Goal: Transaction & Acquisition: Purchase product/service

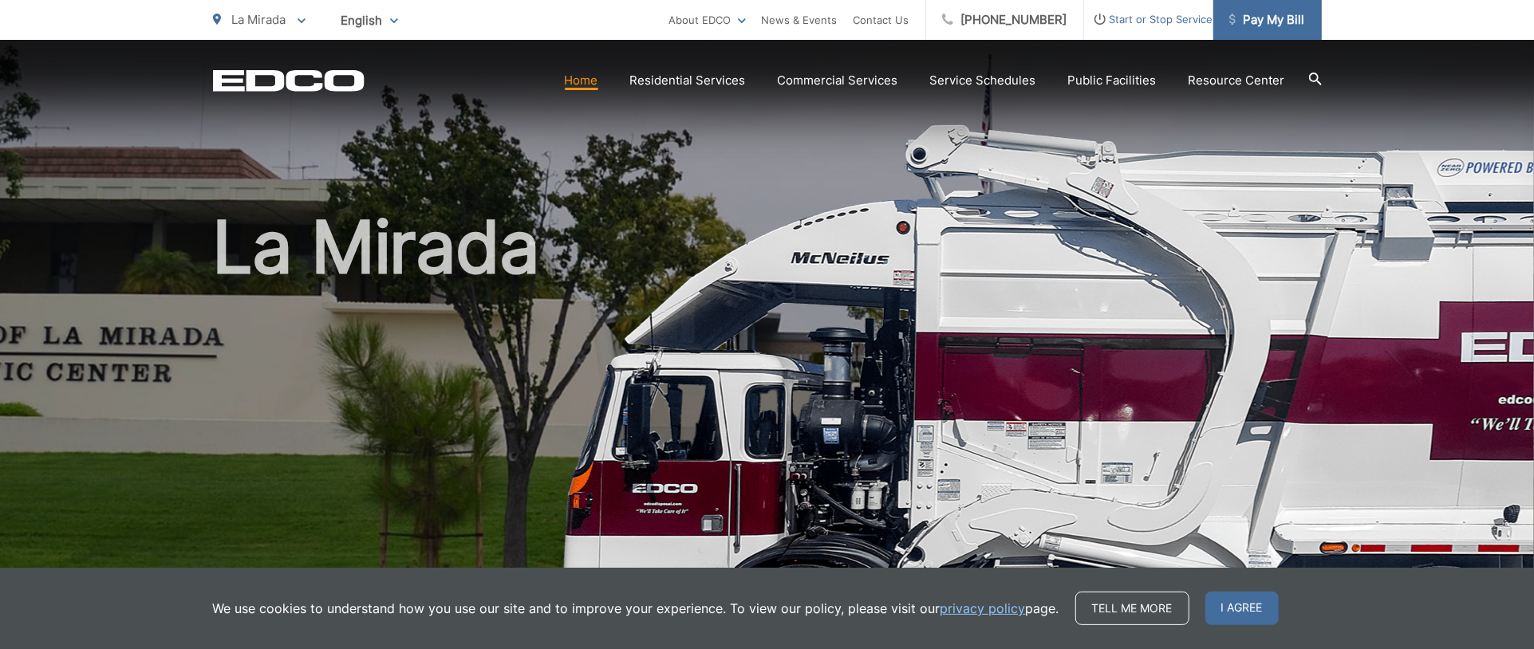
click at [1267, 24] on span "Pay My Bill" at bounding box center [1268, 19] width 76 height 19
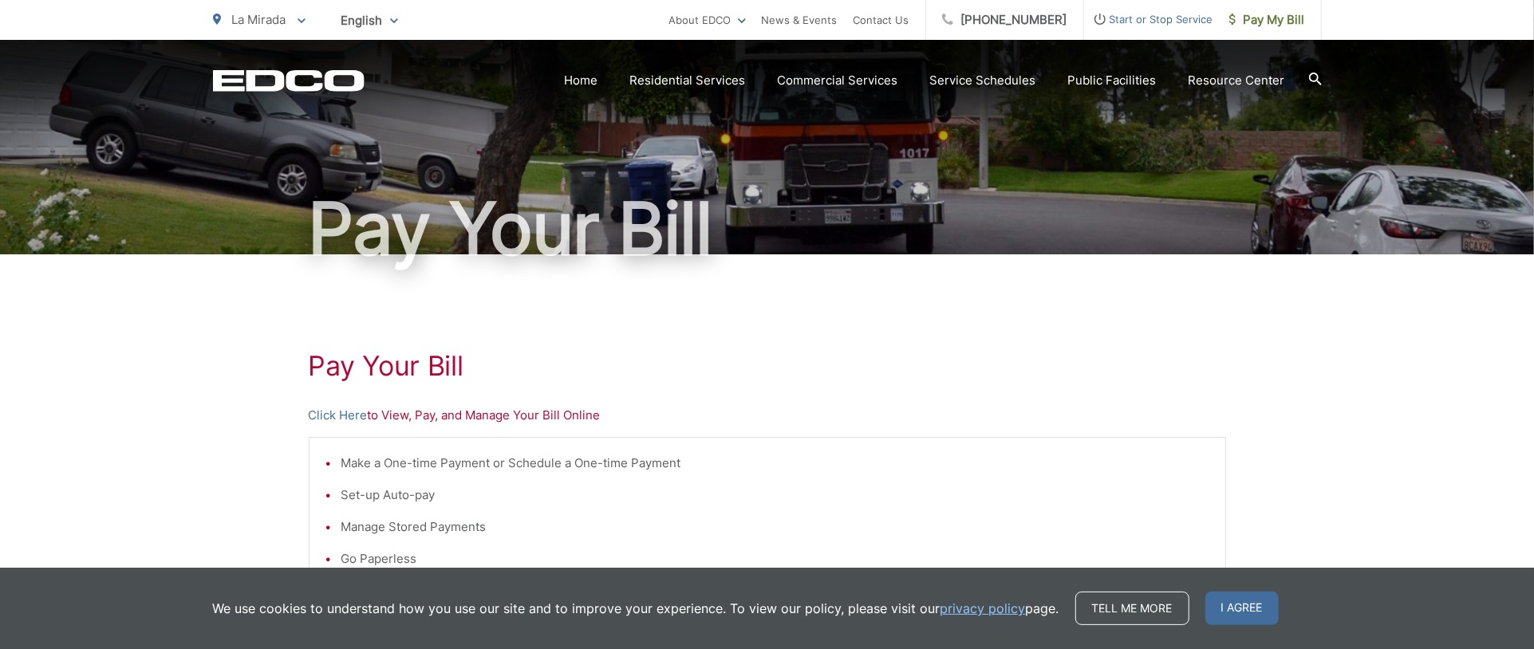
scroll to position [41, 0]
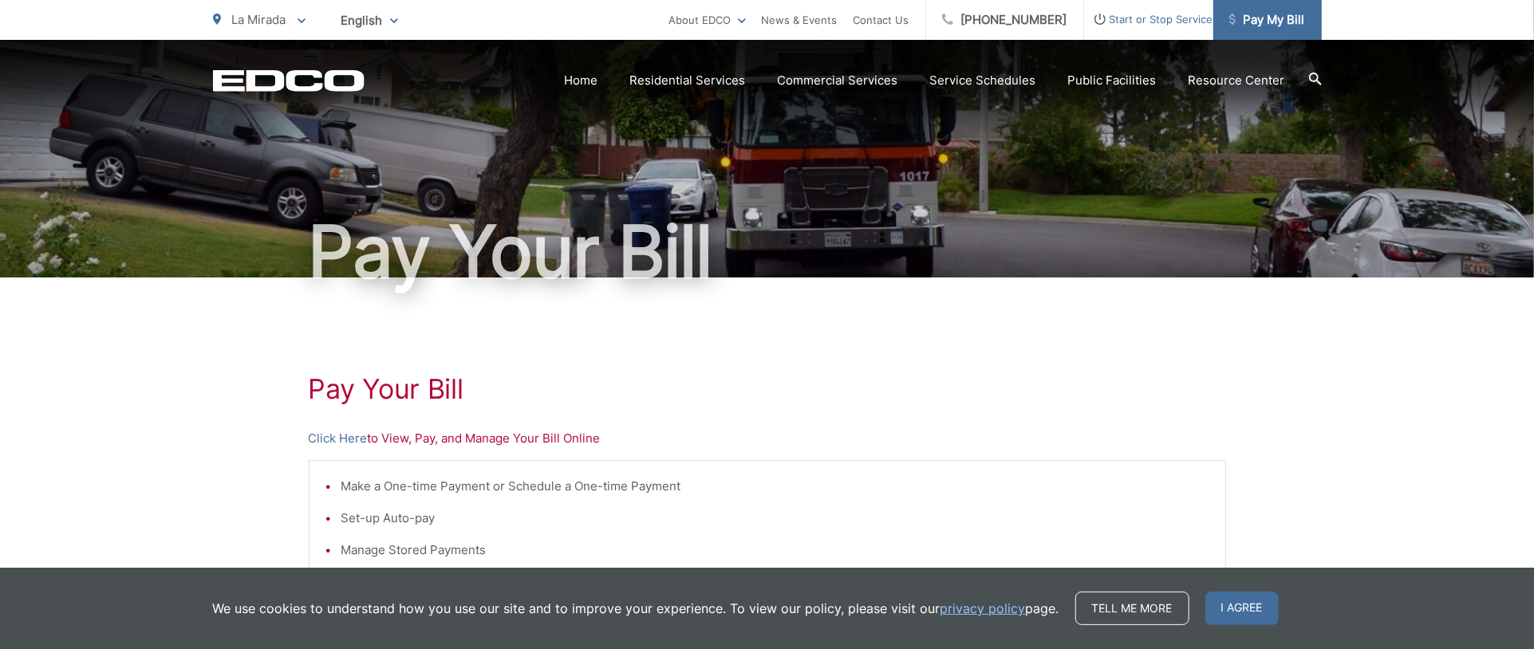
click at [1261, 29] on span "Pay My Bill" at bounding box center [1268, 19] width 76 height 19
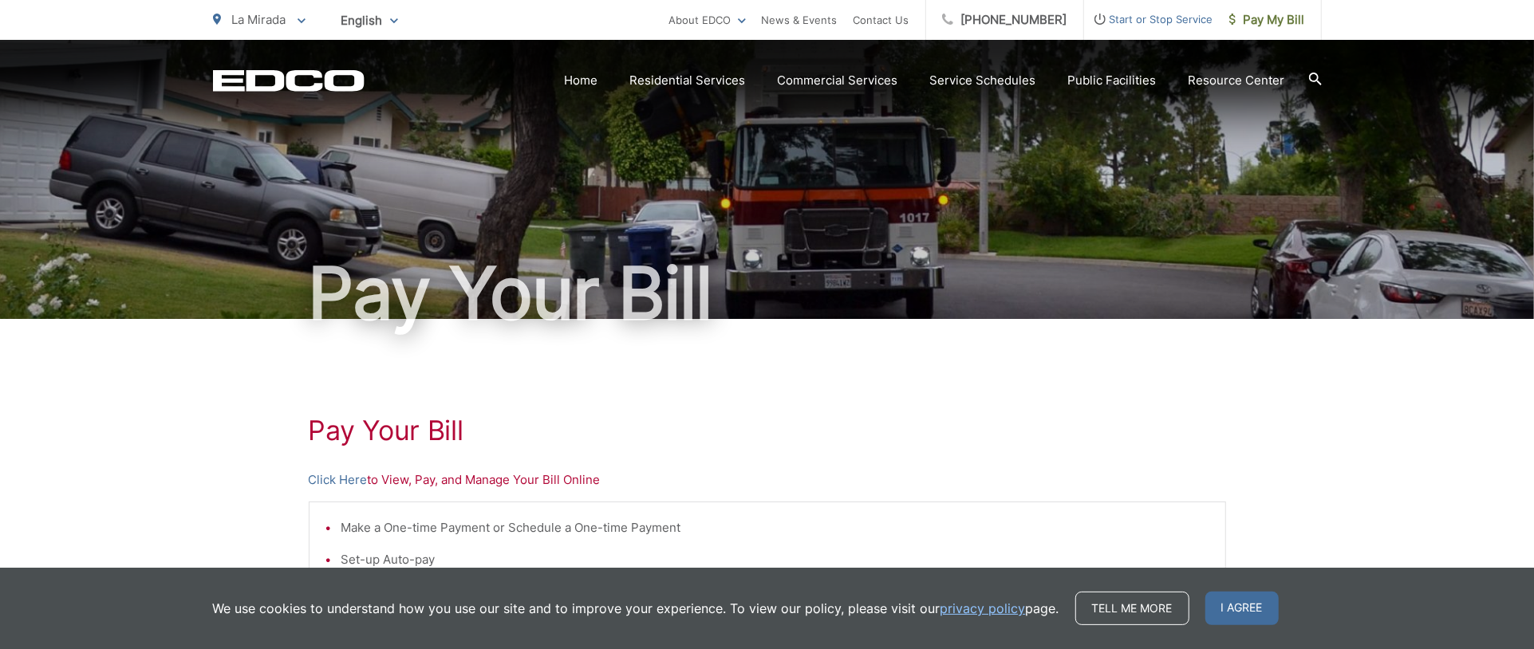
click at [408, 482] on p "Click Here to View, Pay, and Manage Your Bill Online" at bounding box center [768, 480] width 918 height 19
click at [593, 71] on link "Home" at bounding box center [582, 80] width 34 height 19
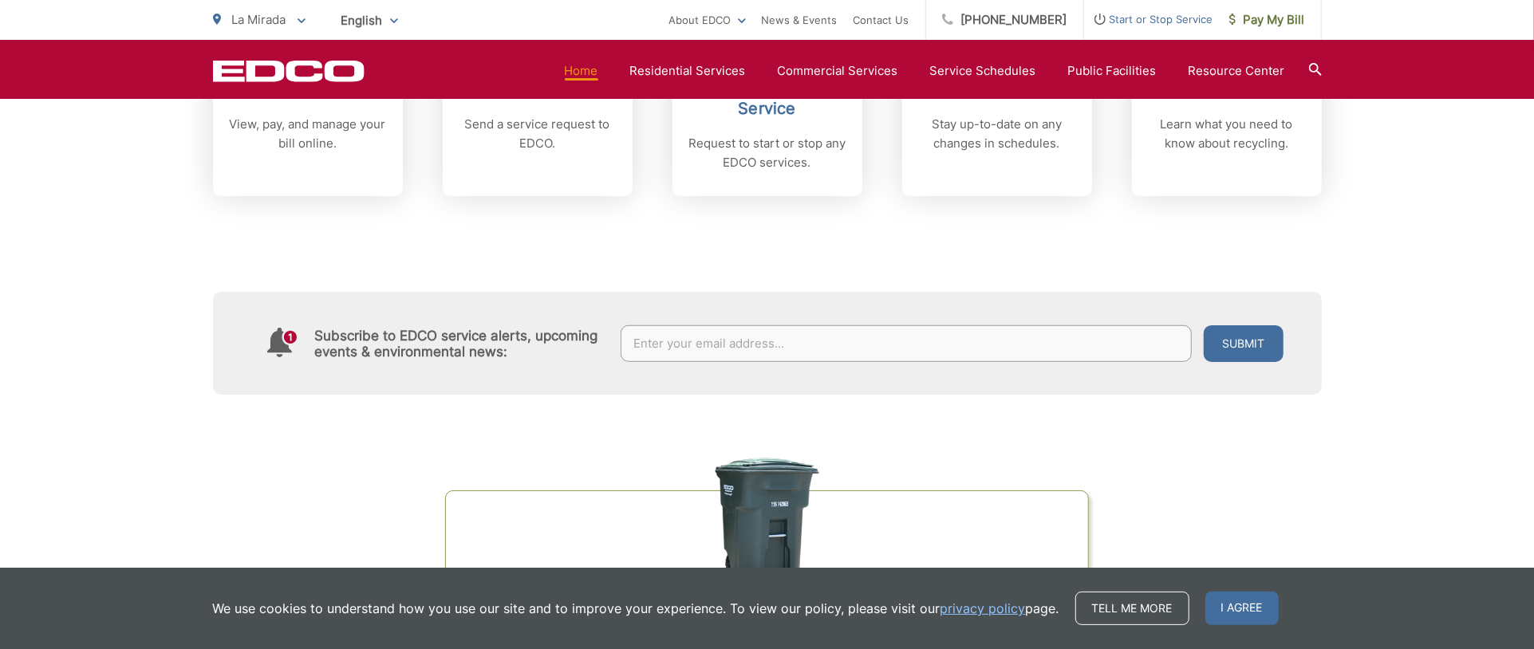
scroll to position [886, 0]
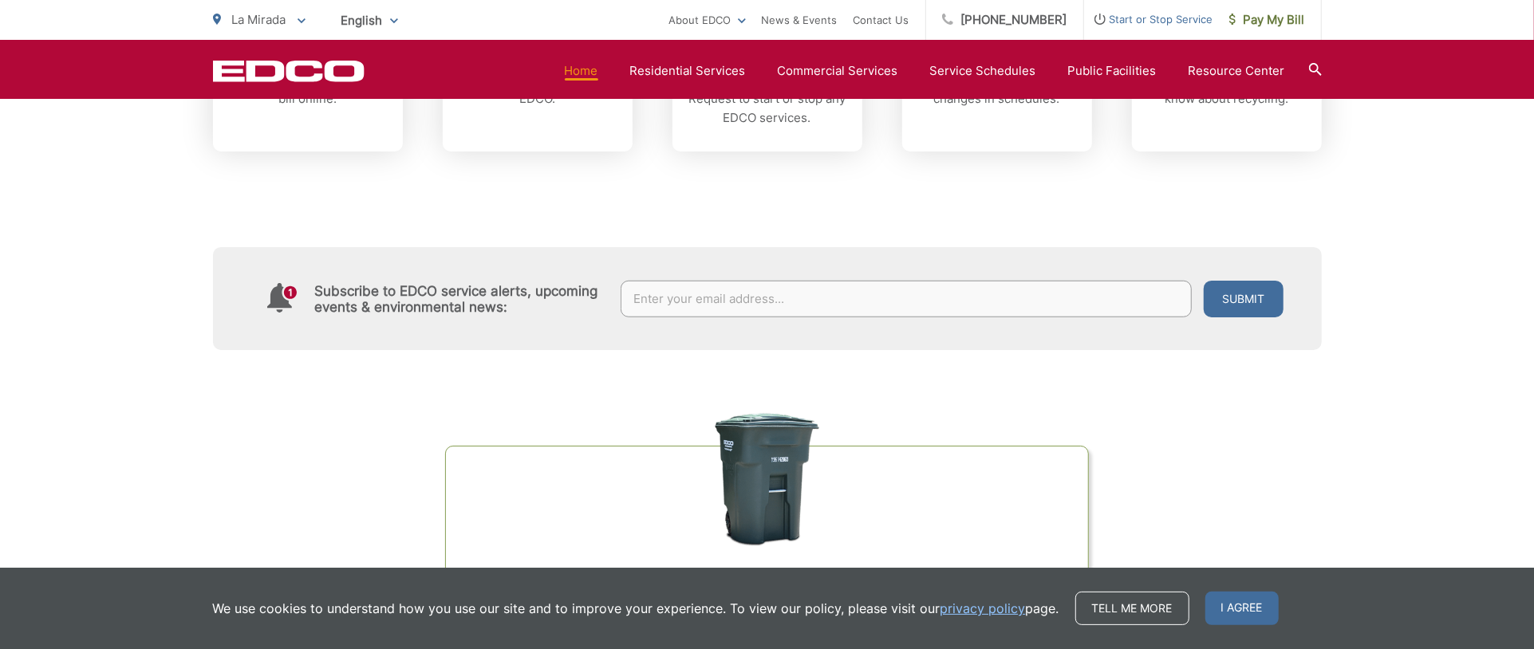
click at [922, 293] on input "text" at bounding box center [906, 299] width 571 height 37
click at [291, 295] on icon at bounding box center [290, 292] width 13 height 13
click at [381, 276] on div "Subscribe to EDCO service alerts, upcoming events & environmental news:" at bounding box center [428, 298] width 354 height 65
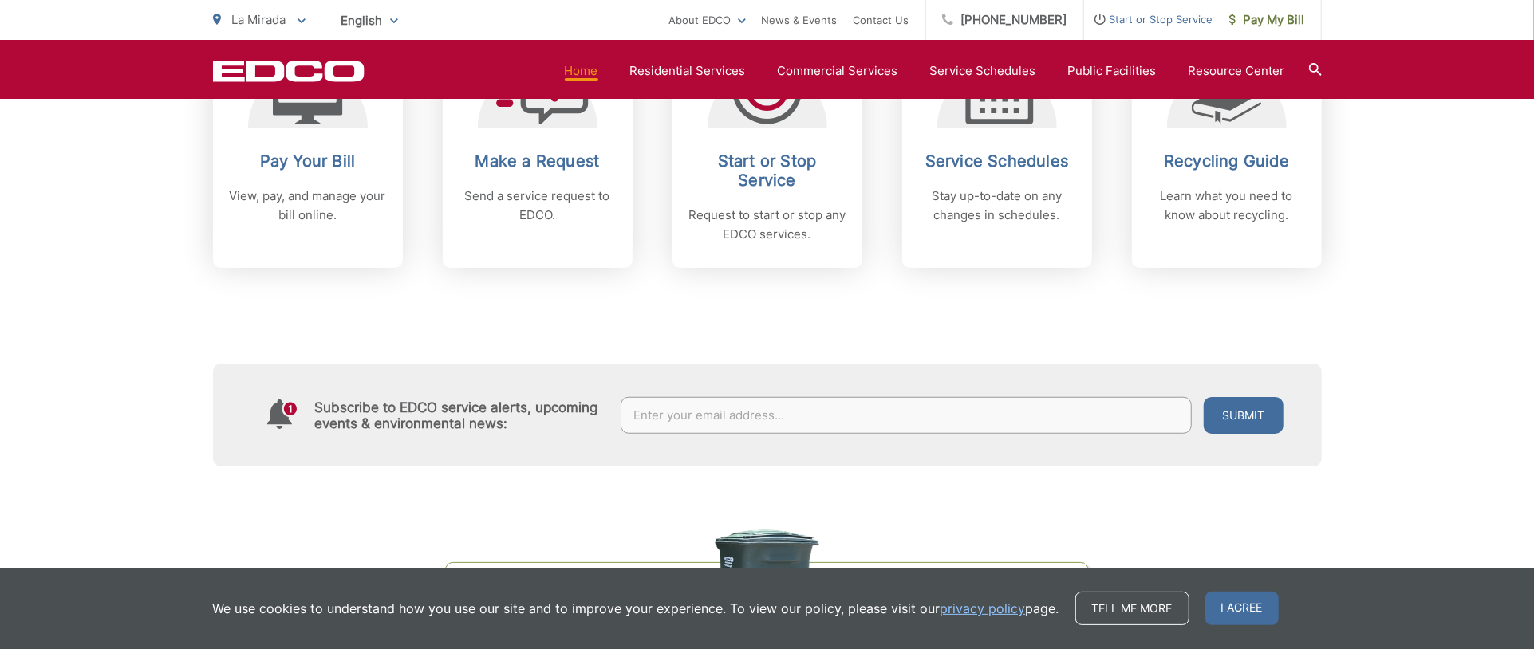
scroll to position [798, 0]
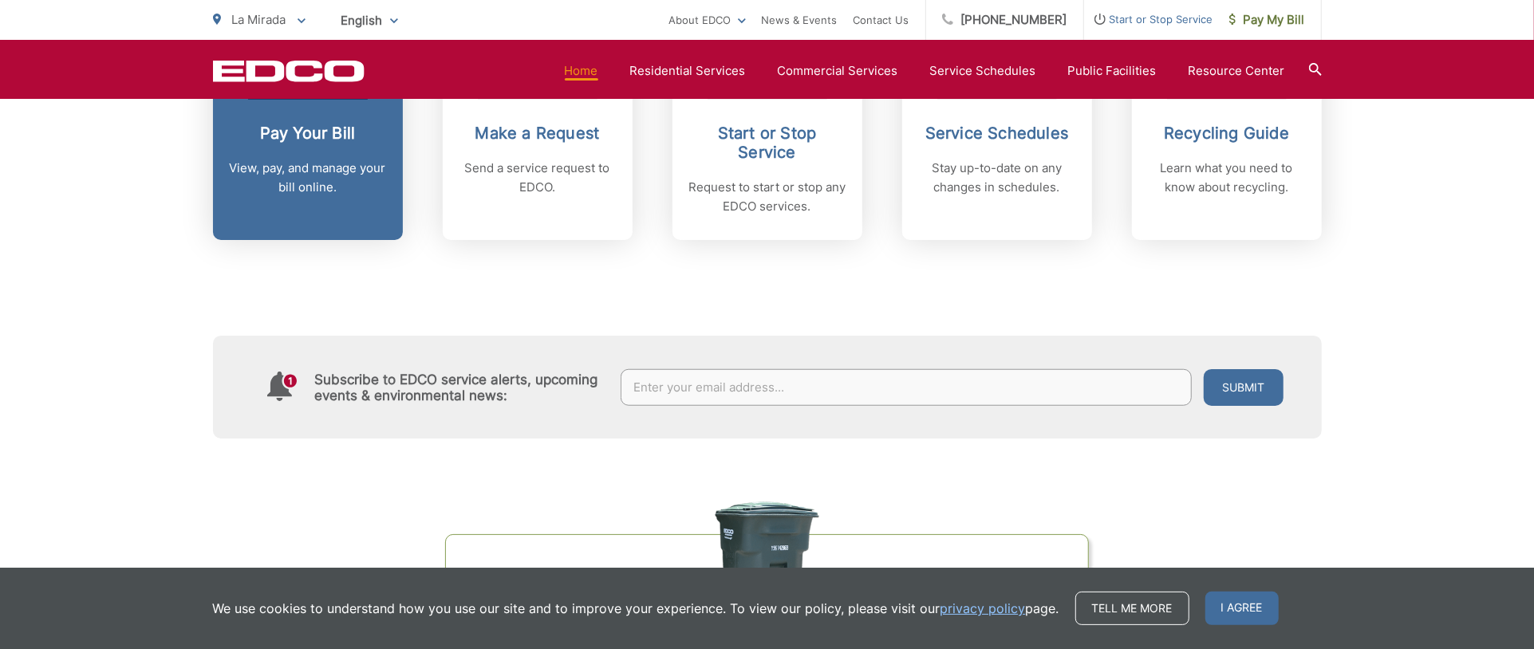
click at [277, 152] on div "Pay Your Bill View, pay, and manage your bill online." at bounding box center [308, 160] width 158 height 73
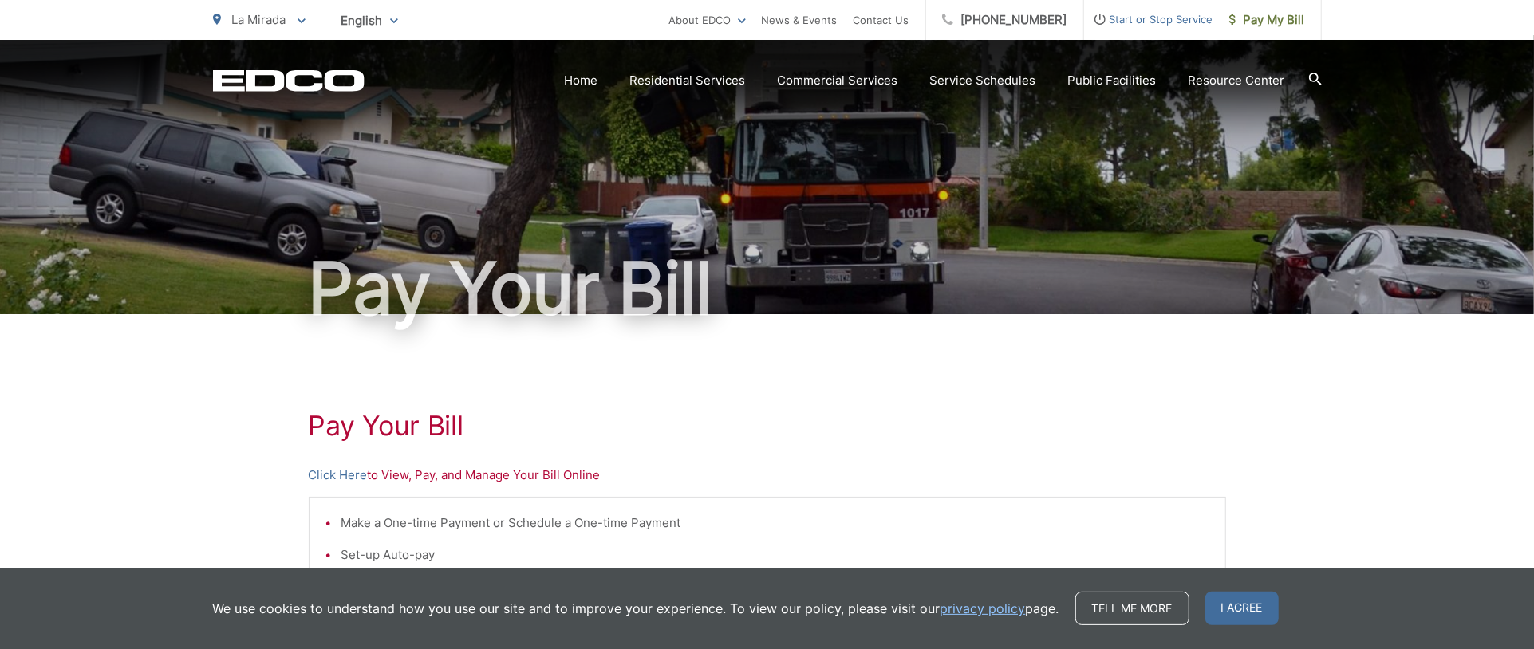
scroll to position [89, 0]
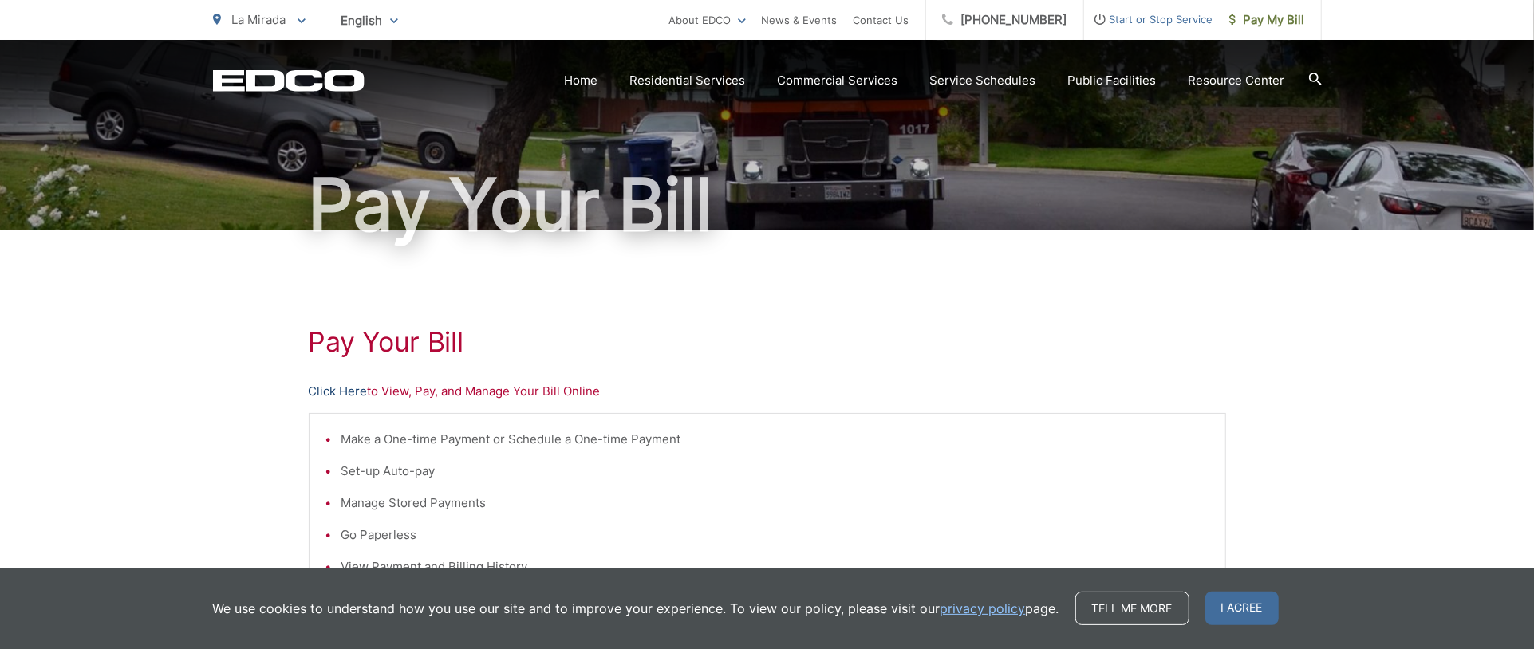
click at [321, 389] on link "Click Here" at bounding box center [338, 391] width 59 height 19
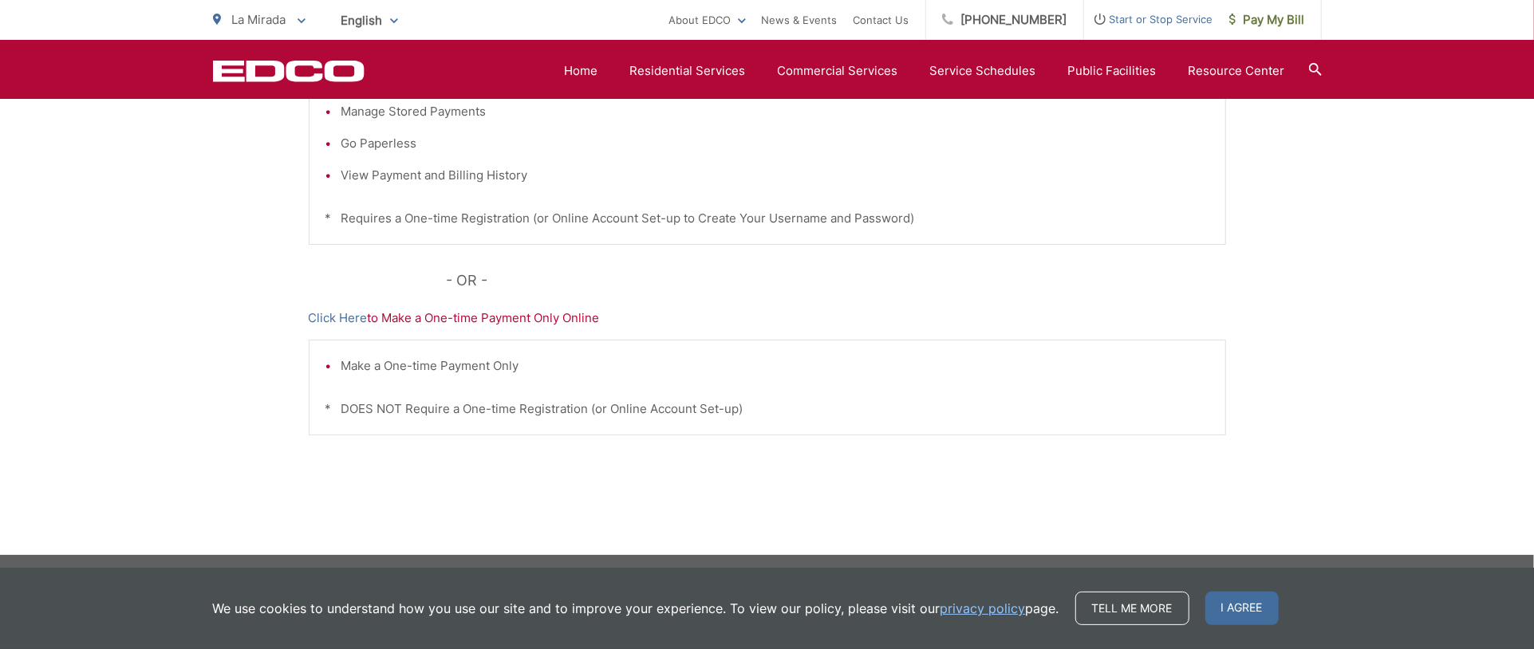
scroll to position [484, 0]
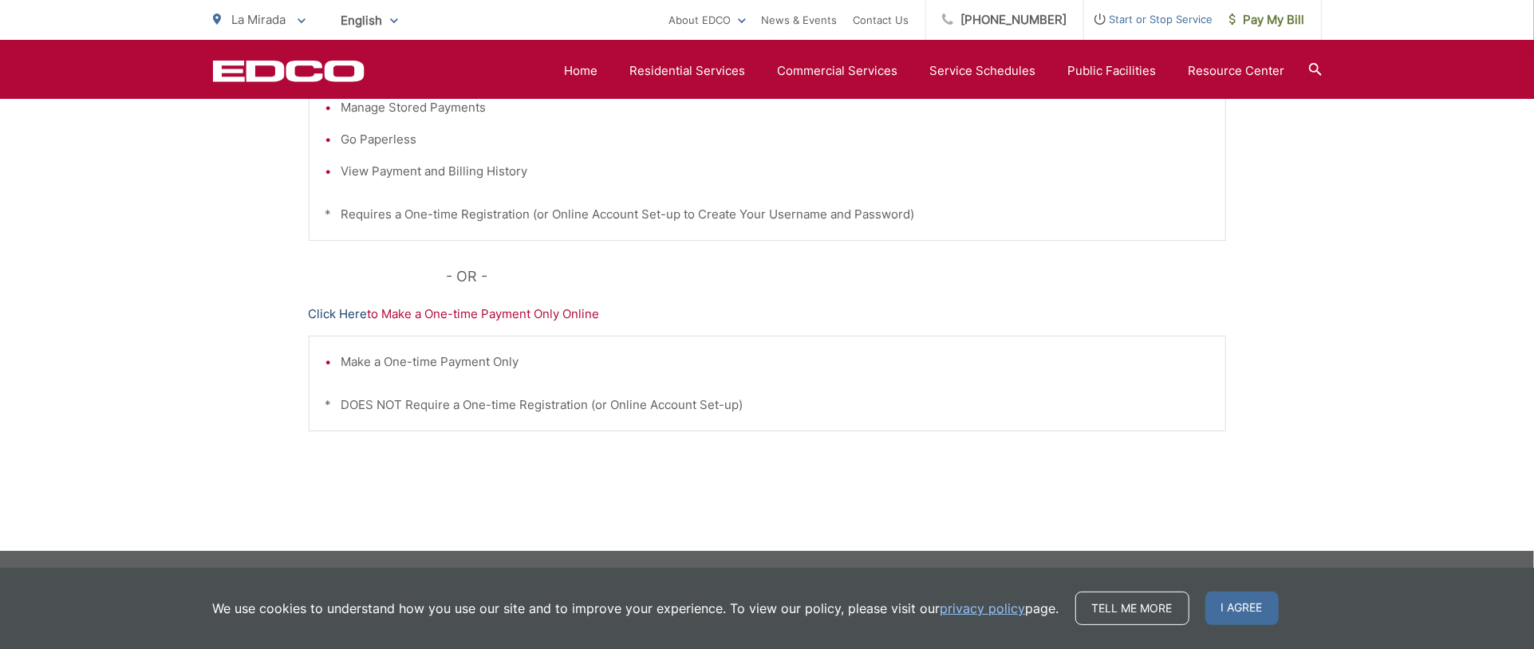
click at [330, 315] on link "Click Here" at bounding box center [338, 314] width 59 height 19
